Goal: Information Seeking & Learning: Learn about a topic

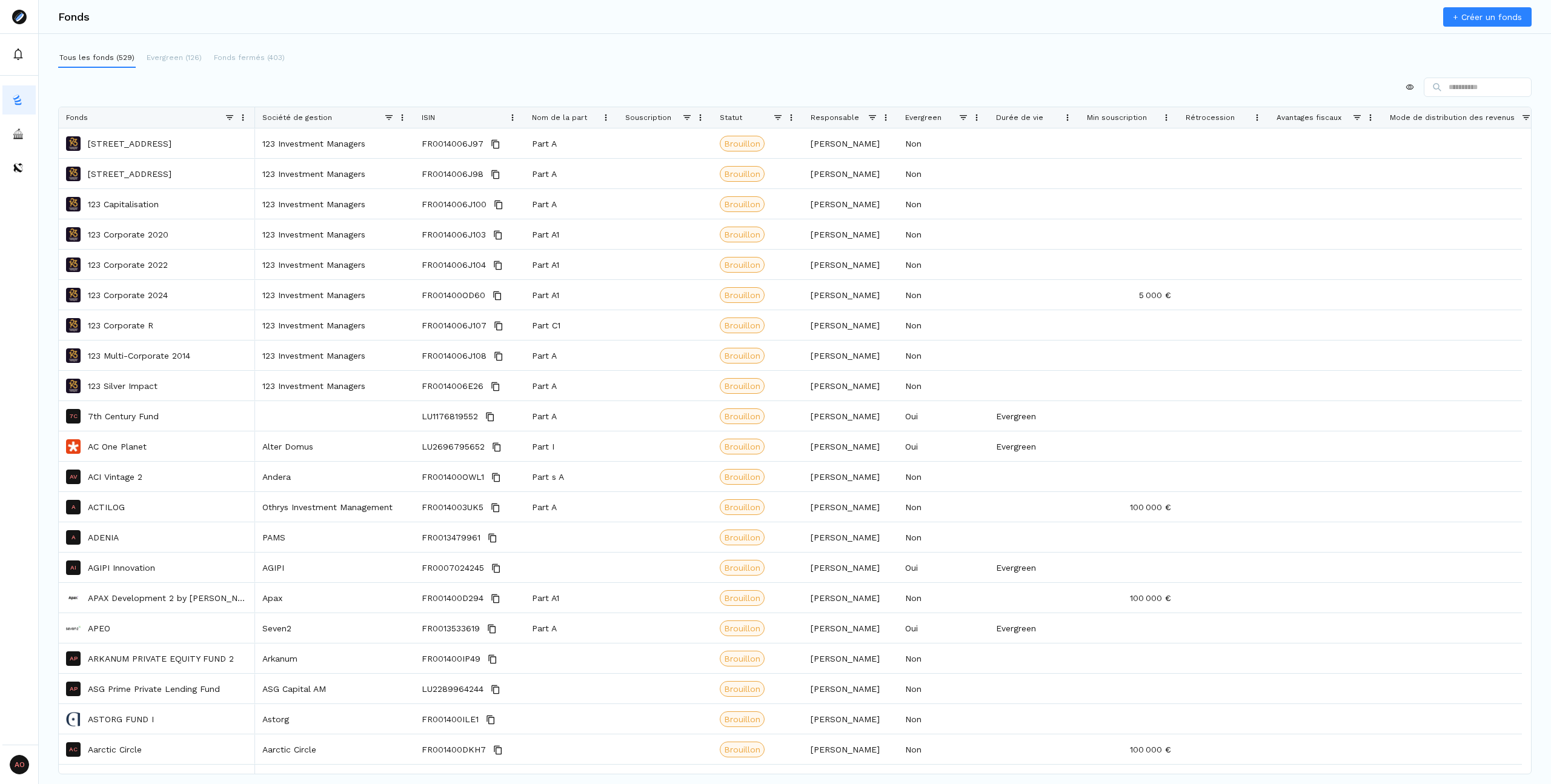
click at [781, 113] on span at bounding box center [778, 117] width 10 height 10
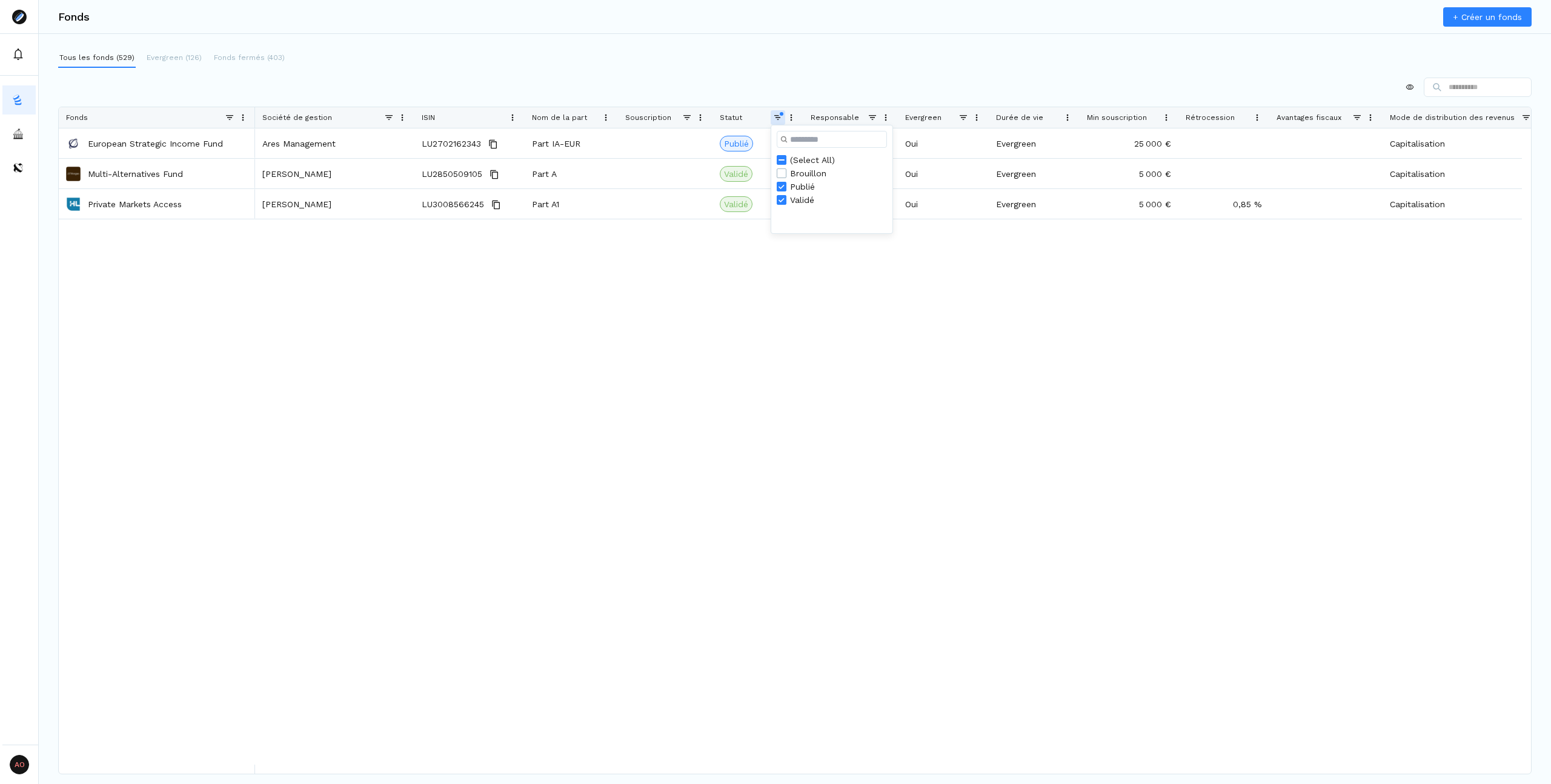
click at [770, 79] on div at bounding box center [795, 86] width 1474 height 19
click at [161, 64] on button "Evergreen (126)" at bounding box center [174, 57] width 57 height 19
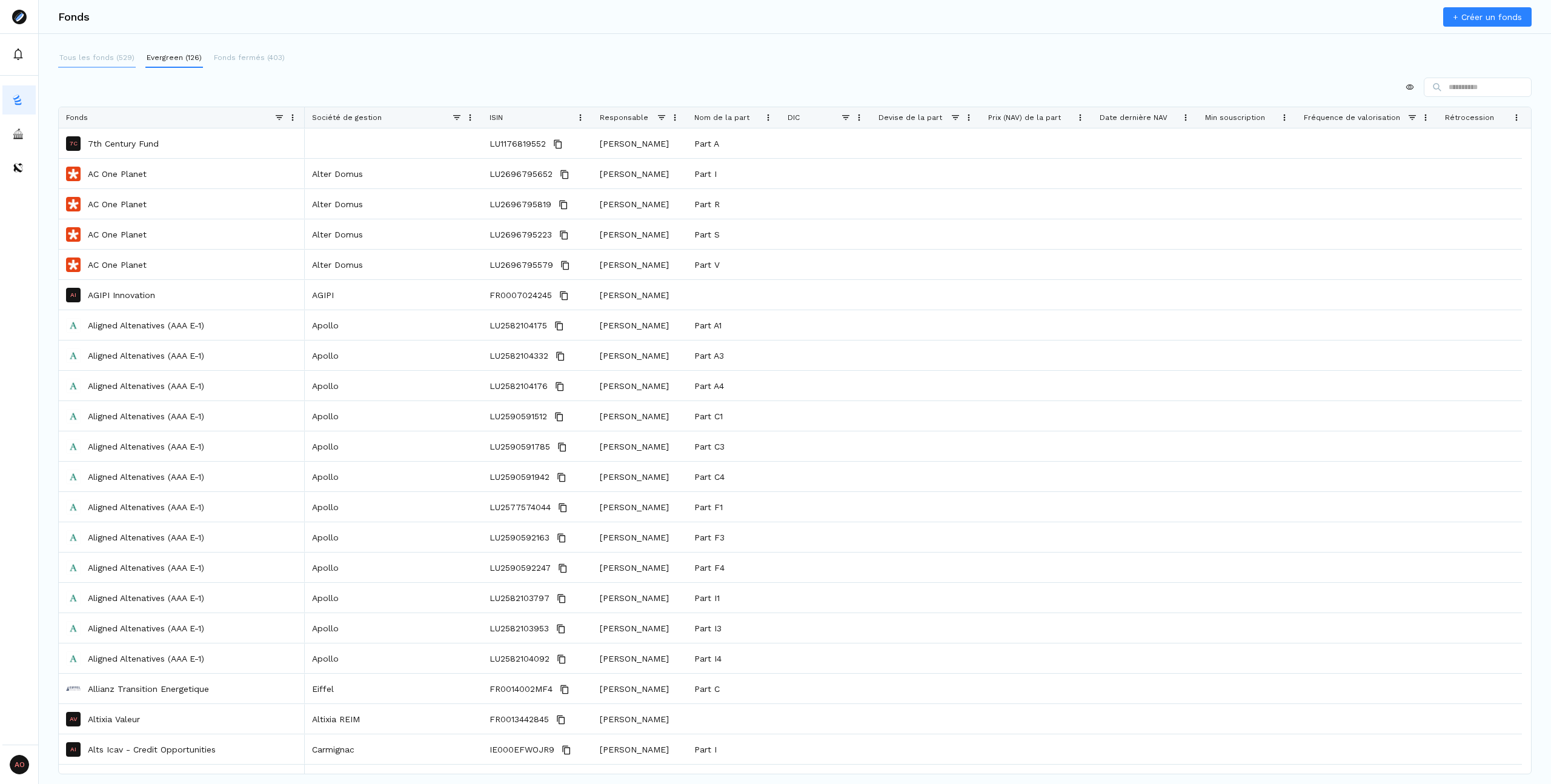
click at [99, 56] on p "Tous les fonds (529)" at bounding box center [96, 57] width 75 height 11
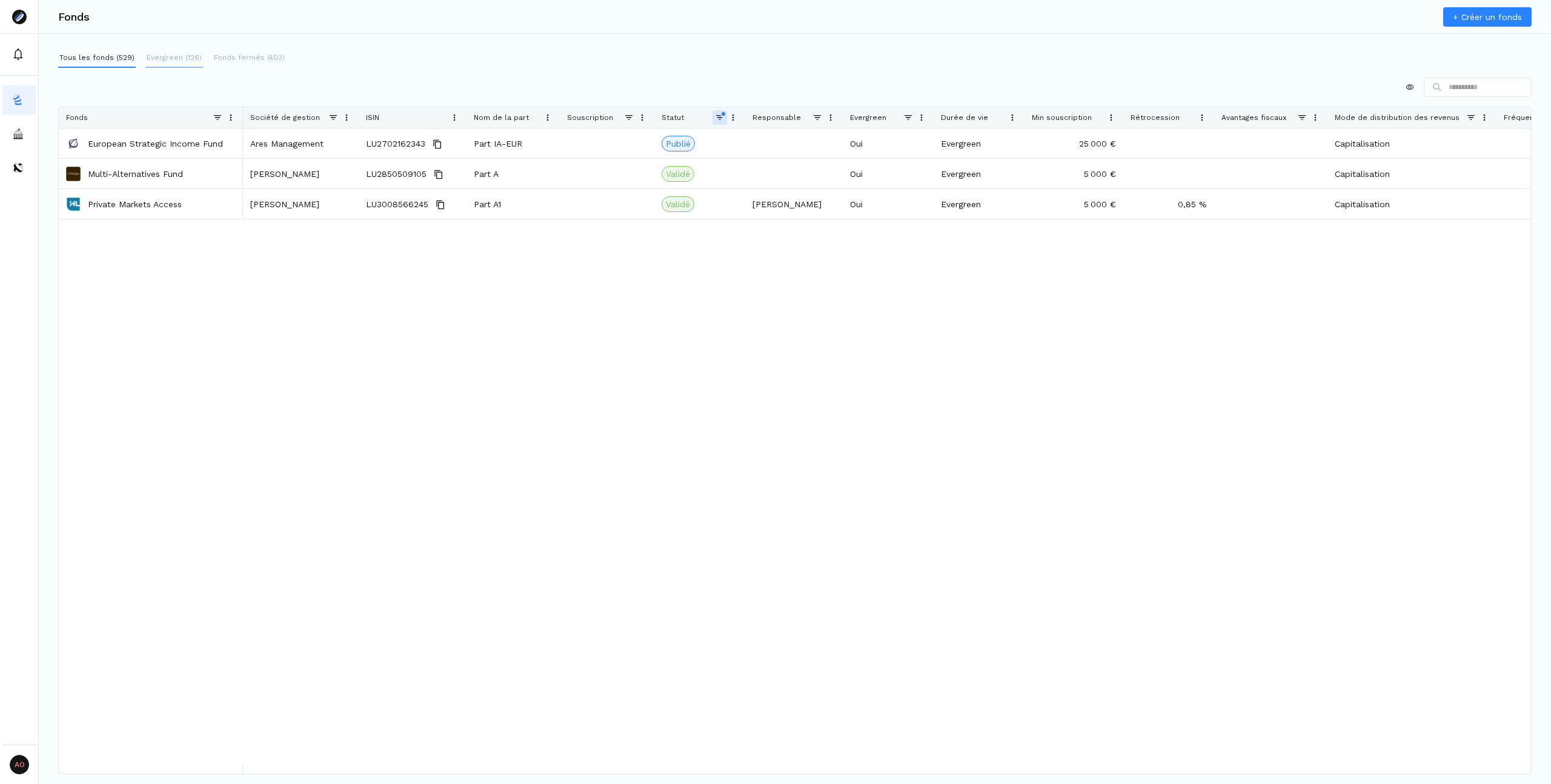
click at [186, 59] on p "Evergreen (126)" at bounding box center [174, 57] width 55 height 11
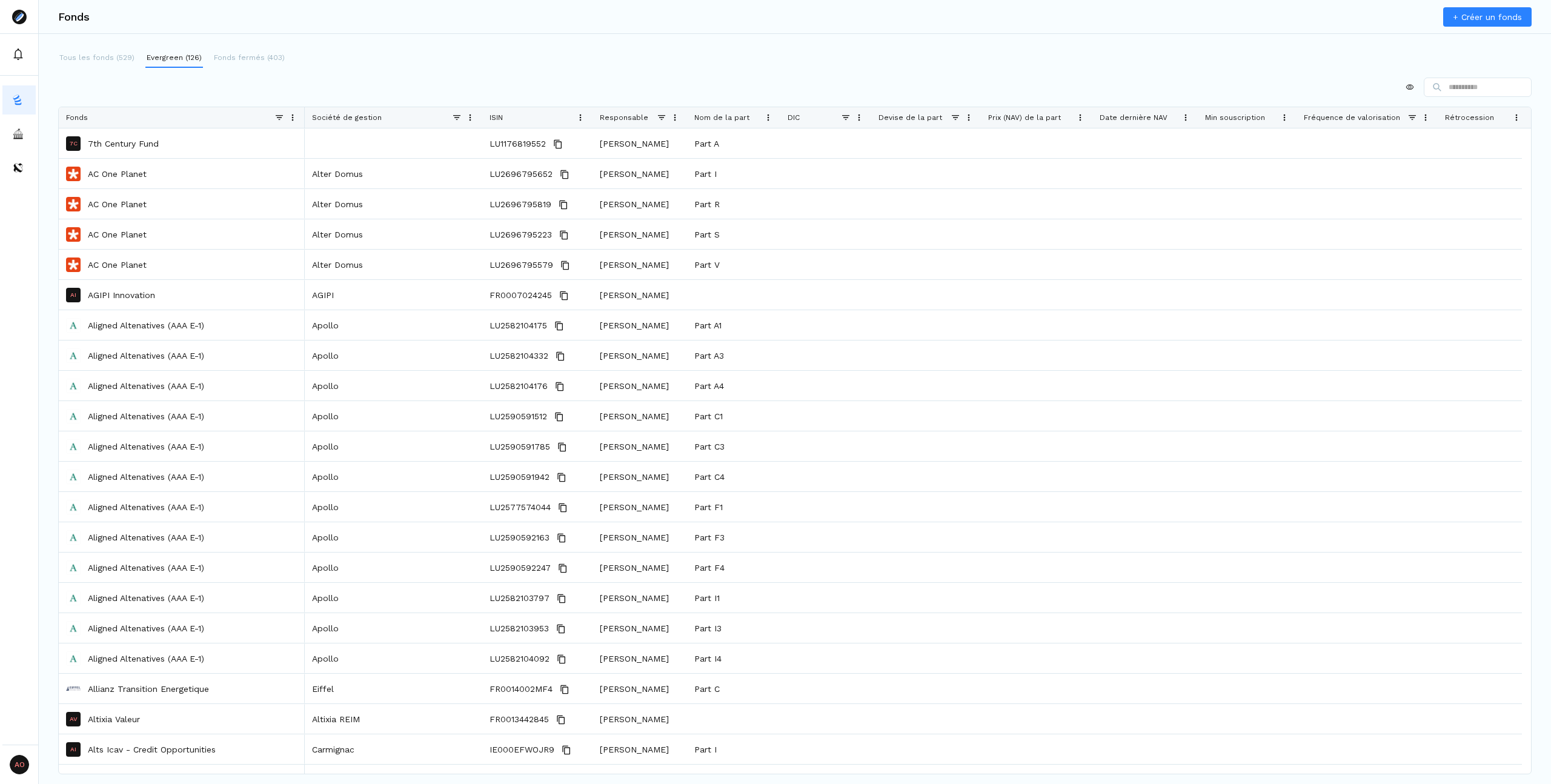
click at [665, 117] on span at bounding box center [661, 117] width 10 height 10
click at [671, 57] on div "Tous les fonds (529) Evergreen (126) Fonds fermés (403)" at bounding box center [795, 57] width 1474 height 19
click at [452, 117] on span at bounding box center [456, 117] width 10 height 10
click at [466, 81] on div at bounding box center [795, 86] width 1474 height 19
click at [239, 52] on p "Fonds fermés (403)" at bounding box center [249, 57] width 71 height 11
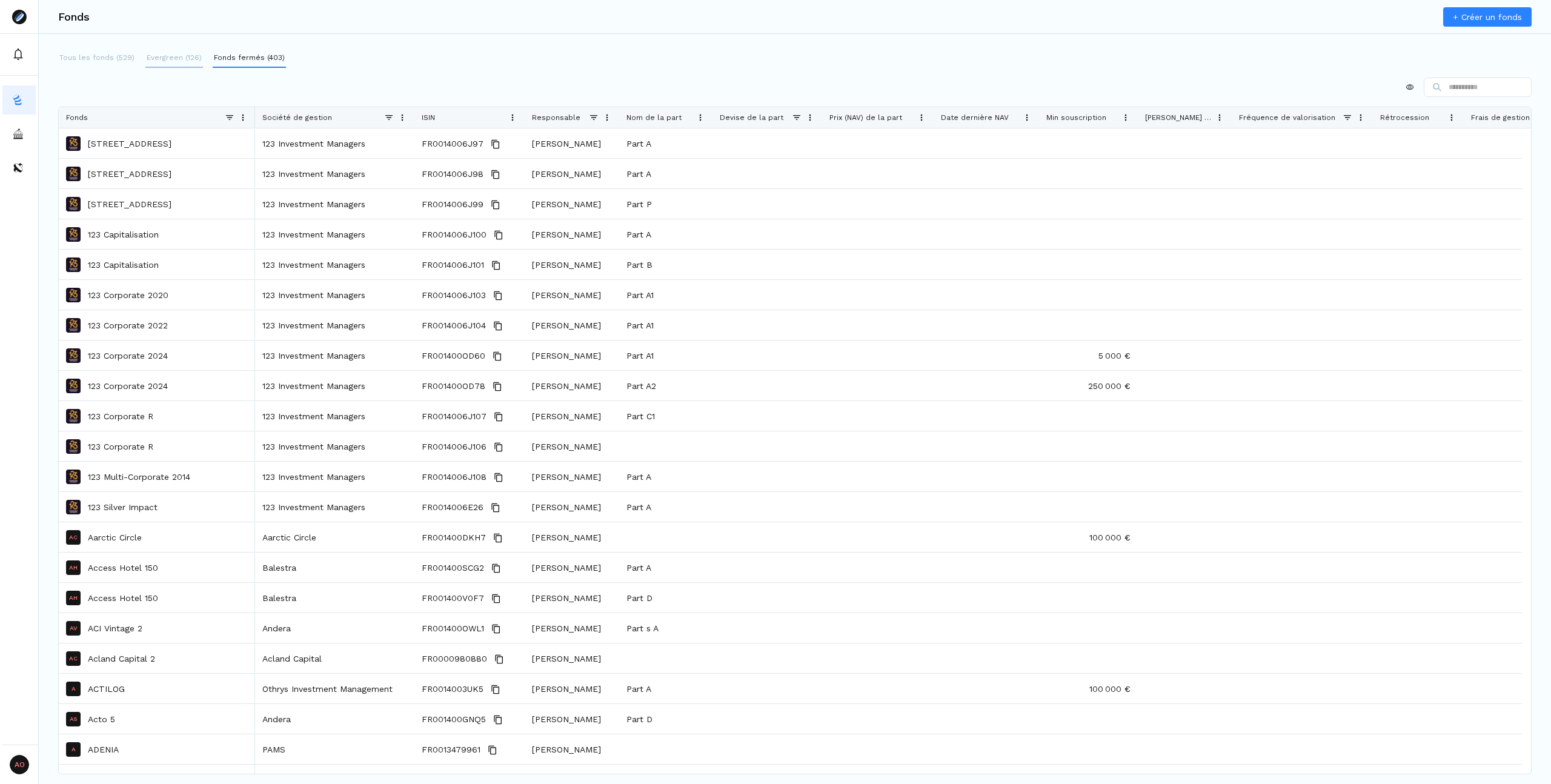
click at [168, 61] on p "Evergreen (126)" at bounding box center [174, 57] width 55 height 11
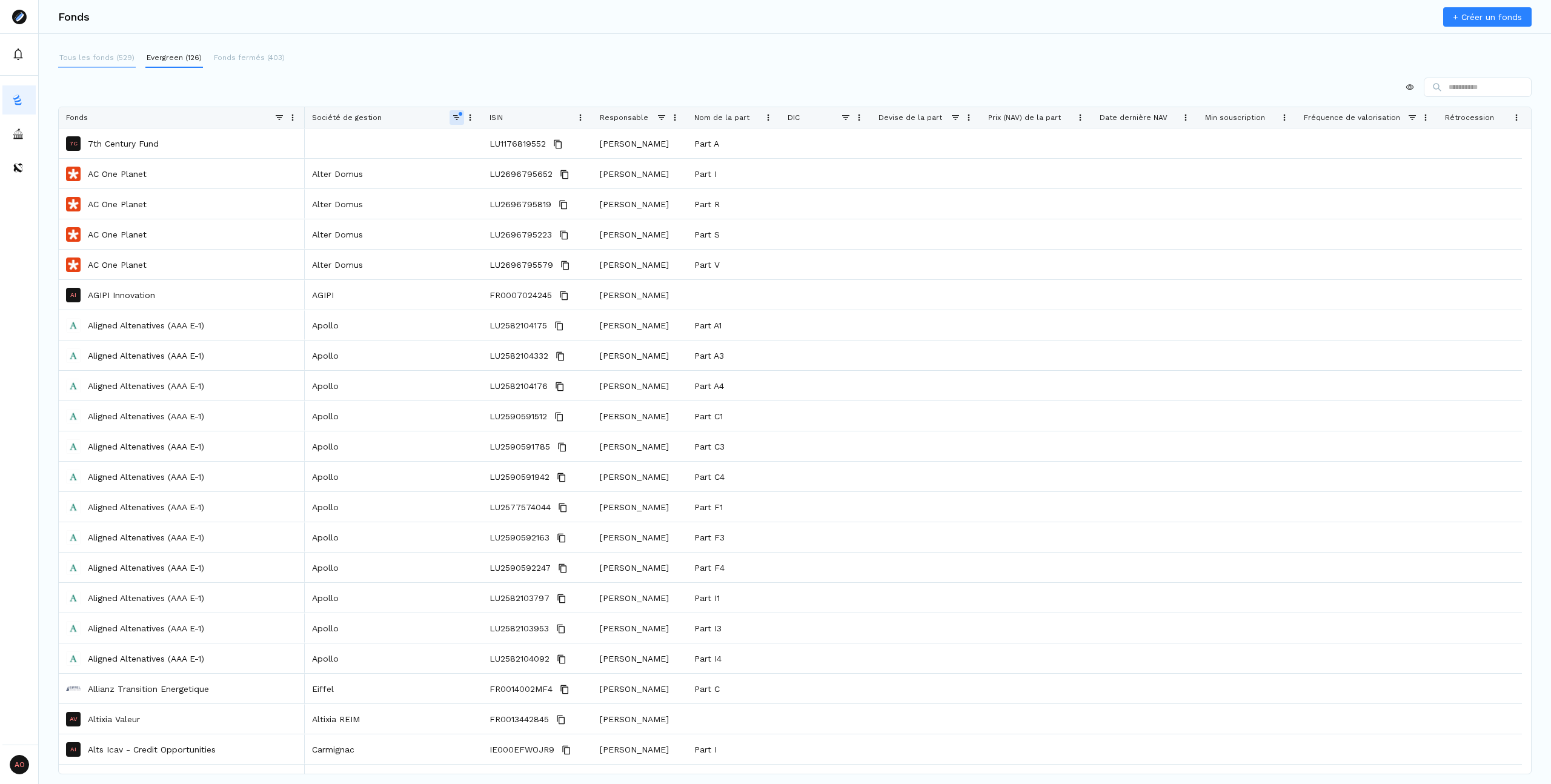
click at [110, 61] on p "Tous les fonds (529)" at bounding box center [96, 57] width 75 height 11
